Goal: Navigation & Orientation: Find specific page/section

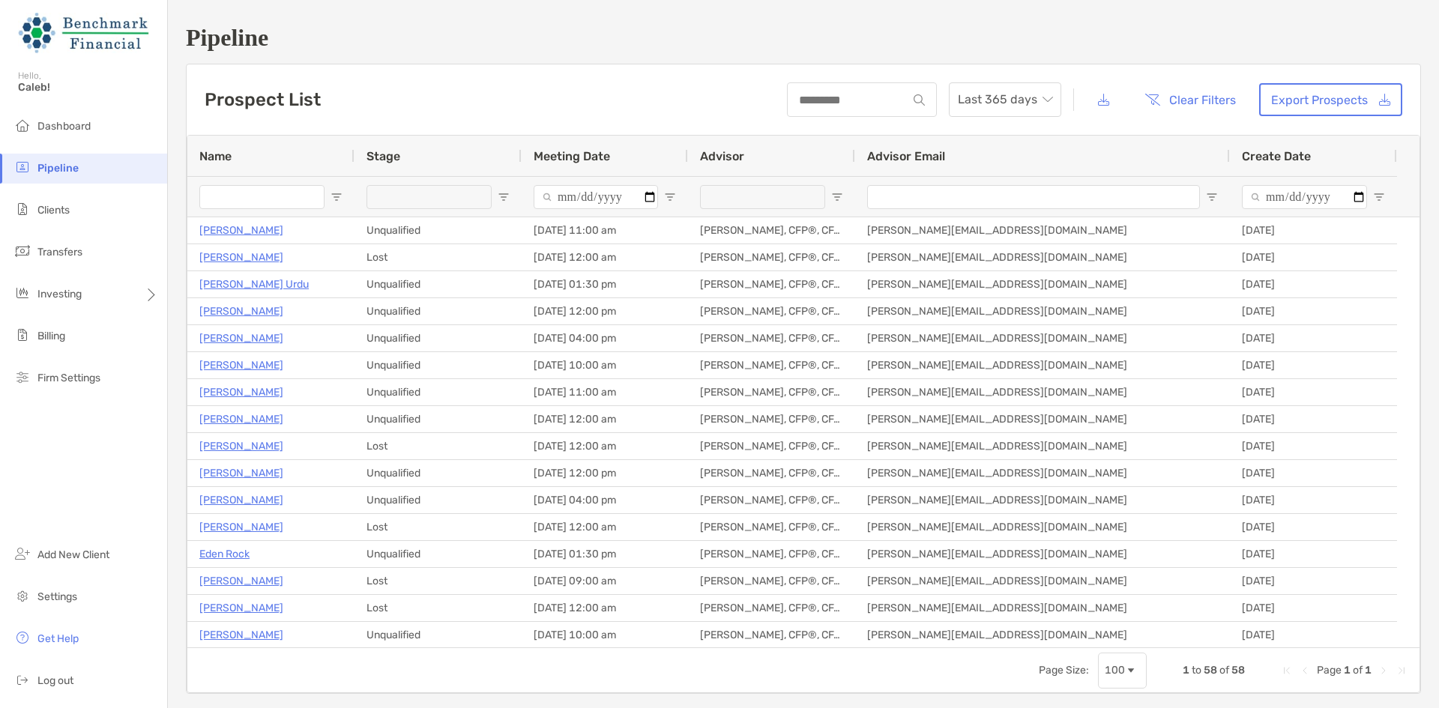
click at [40, 219] on li "Clients" at bounding box center [83, 211] width 167 height 30
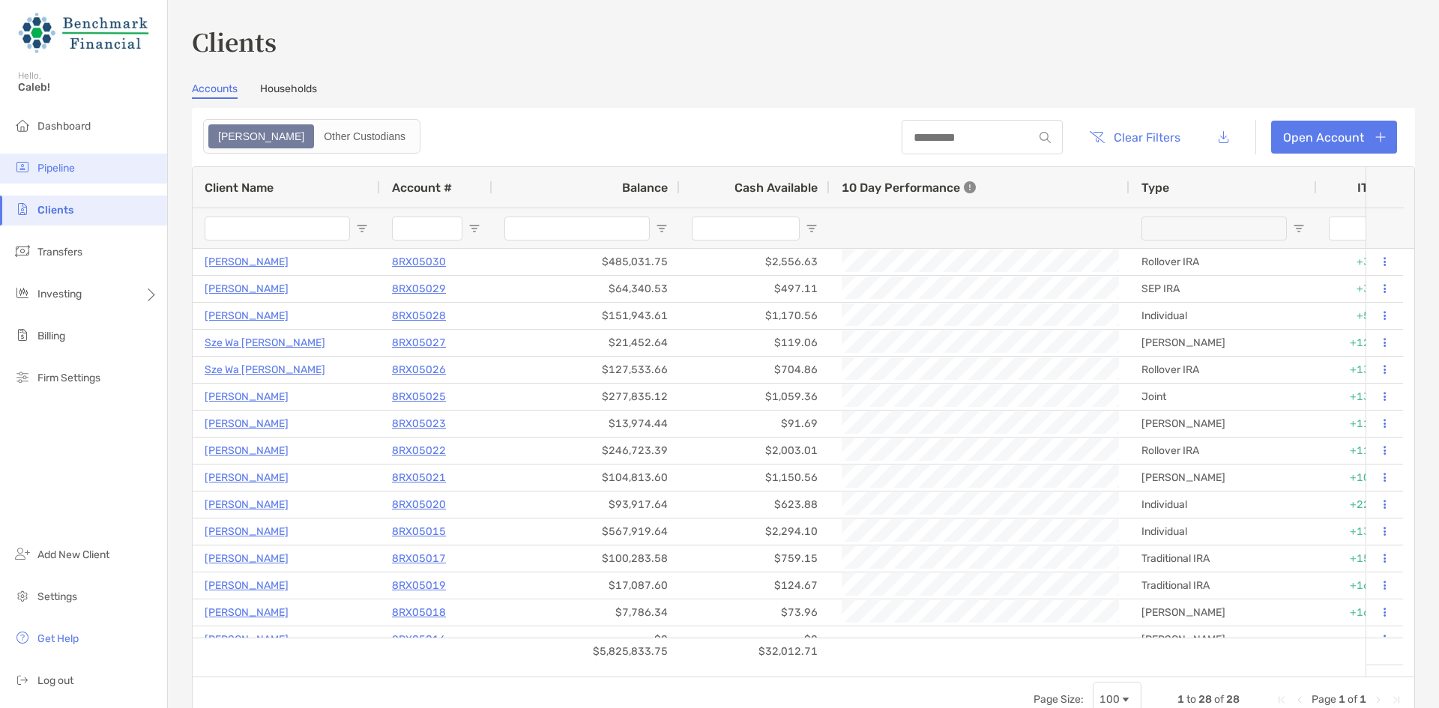
click at [56, 161] on li "Pipeline" at bounding box center [83, 169] width 167 height 30
